Goal: Information Seeking & Learning: Learn about a topic

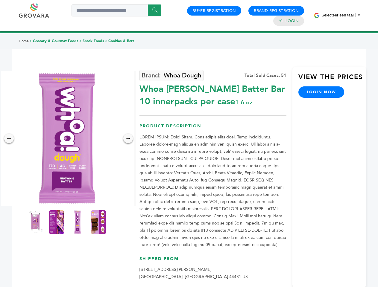
click at [341, 15] on span "Selecteer een taal" at bounding box center [337, 15] width 32 height 4
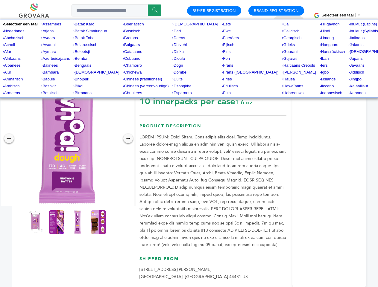
click at [67, 138] on img at bounding box center [67, 138] width 135 height 135
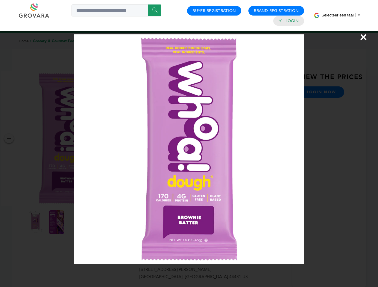
click at [9, 138] on div "×" at bounding box center [189, 143] width 378 height 287
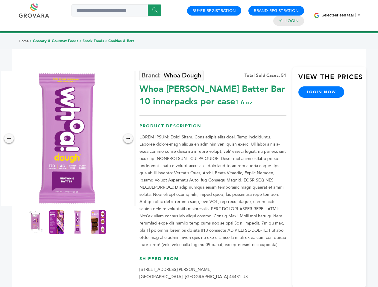
click at [128, 138] on div "→" at bounding box center [128, 139] width 10 height 10
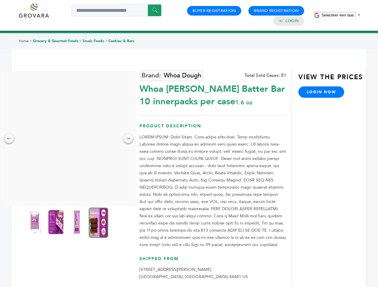
click at [36, 222] on img at bounding box center [35, 222] width 15 height 24
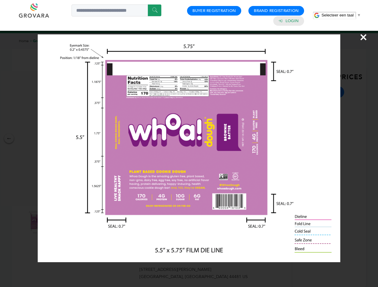
click at [57, 222] on div "×" at bounding box center [189, 143] width 378 height 287
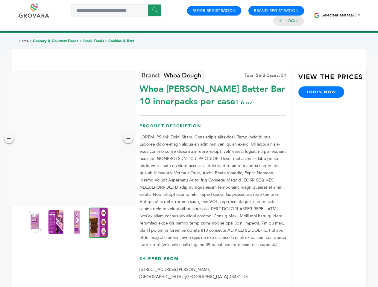
click at [77, 222] on img at bounding box center [76, 222] width 15 height 24
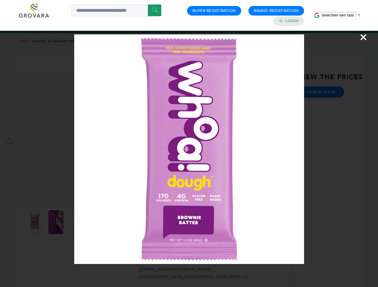
click at [98, 222] on div "×" at bounding box center [189, 143] width 378 height 287
